Goal: Task Accomplishment & Management: Manage account settings

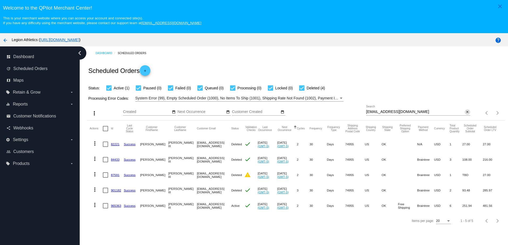
click at [465, 114] on mat-icon "close" at bounding box center [467, 112] width 4 height 4
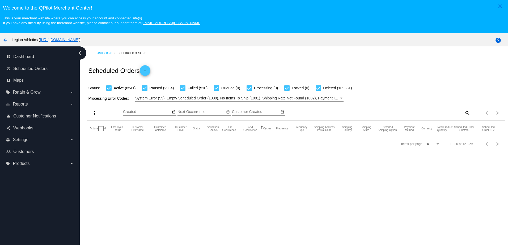
click at [464, 115] on mat-icon "search" at bounding box center [467, 113] width 6 height 8
drag, startPoint x: 443, startPoint y: 113, endPoint x: 443, endPoint y: 105, distance: 7.2
click at [443, 113] on input "Search" at bounding box center [418, 112] width 104 height 4
paste input "[EMAIL_ADDRESS][DOMAIN_NAME]"
type input "[EMAIL_ADDRESS][DOMAIN_NAME]"
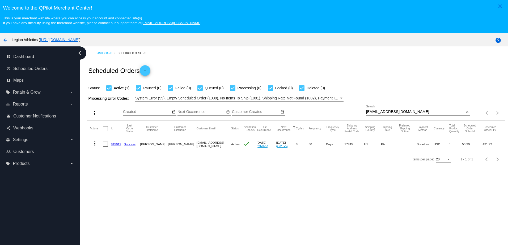
click at [116, 146] on link "845019" at bounding box center [116, 144] width 10 height 3
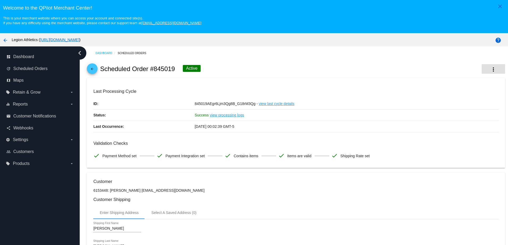
click at [490, 72] on mat-icon "more_vert" at bounding box center [493, 69] width 6 height 6
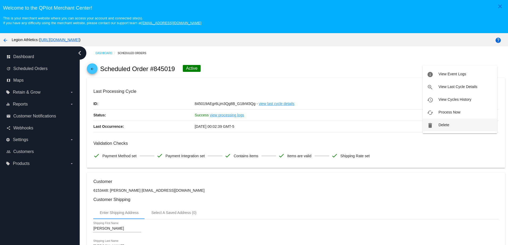
click at [445, 127] on span "Delete" at bounding box center [443, 125] width 11 height 4
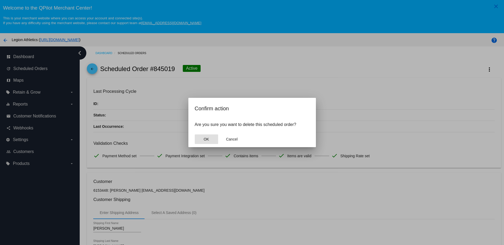
click at [202, 137] on button "OK" at bounding box center [206, 140] width 23 height 10
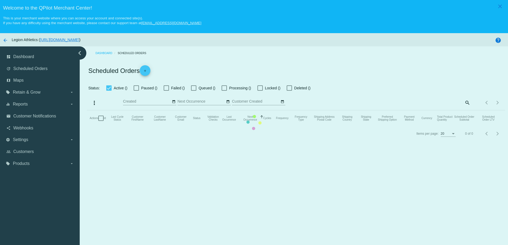
checkbox input "true"
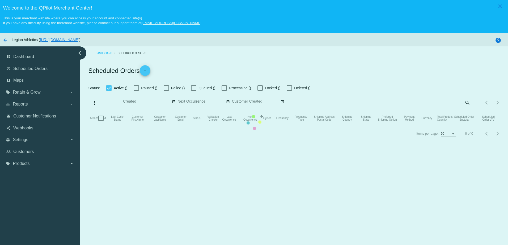
checkbox input "true"
